Goal: Find specific page/section: Find specific page/section

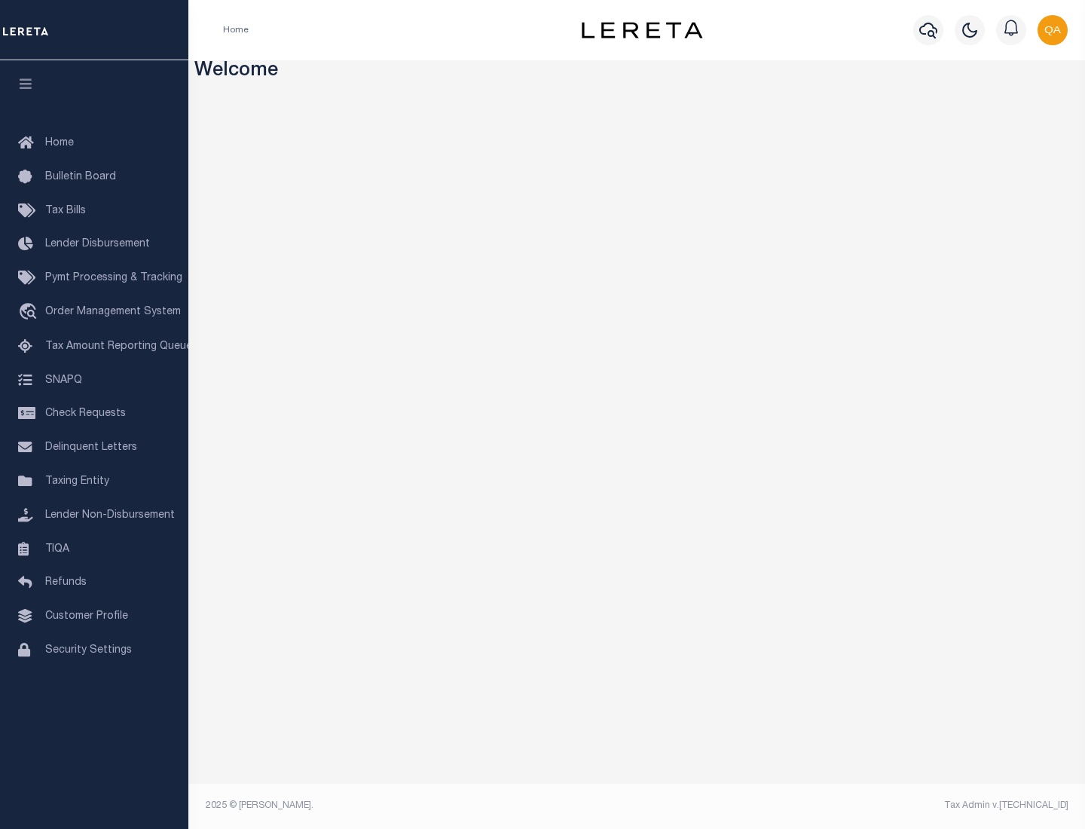
click at [94, 549] on link "TIQA" at bounding box center [94, 550] width 188 height 34
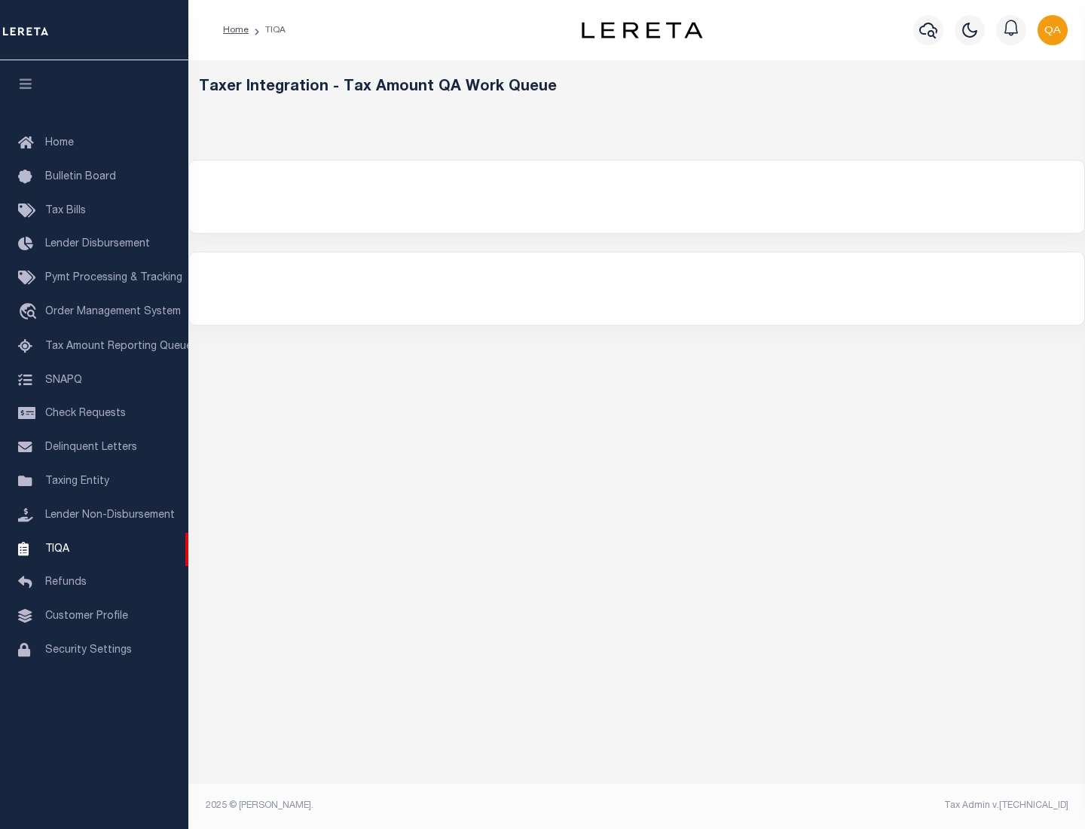
select select "200"
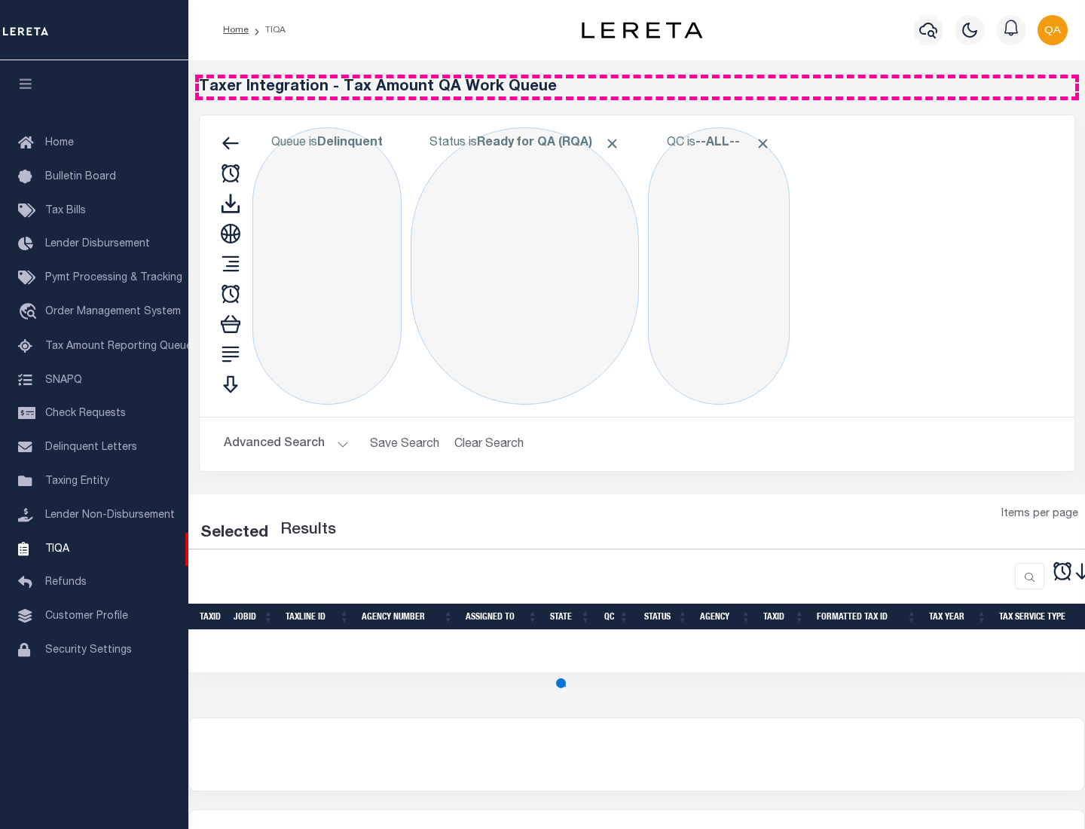
select select "200"
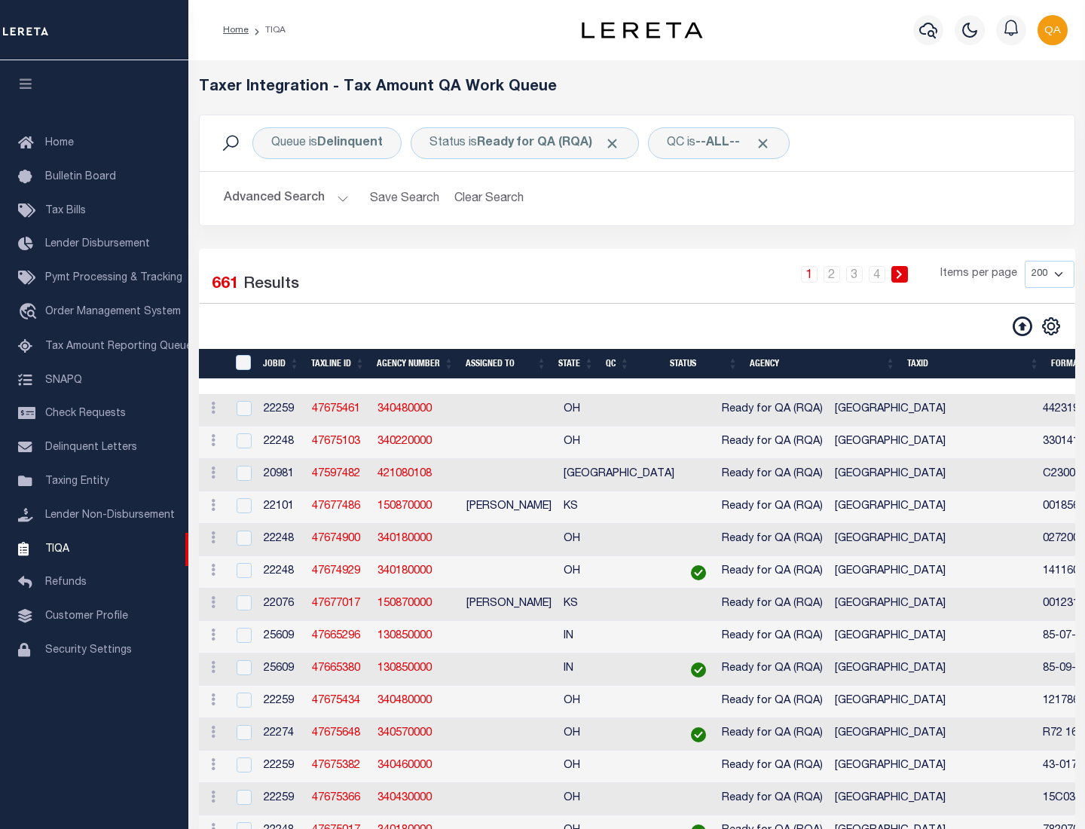
click at [617, 143] on span "Click to Remove" at bounding box center [612, 144] width 16 height 16
